Goal: Find specific page/section: Find specific page/section

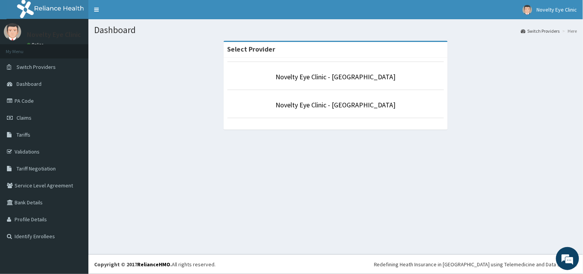
click at [309, 111] on li "Novelty Eye Clinic - [GEOGRAPHIC_DATA]" at bounding box center [336, 104] width 217 height 28
click at [311, 111] on li "Novelty Eye Clinic - [GEOGRAPHIC_DATA]" at bounding box center [336, 104] width 217 height 28
click at [316, 107] on link "Novelty Eye Clinic - [GEOGRAPHIC_DATA]" at bounding box center [336, 104] width 120 height 9
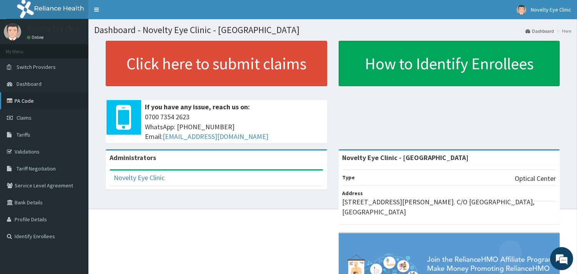
click at [32, 105] on link "PA Code" at bounding box center [44, 100] width 88 height 17
